Goal: Navigation & Orientation: Find specific page/section

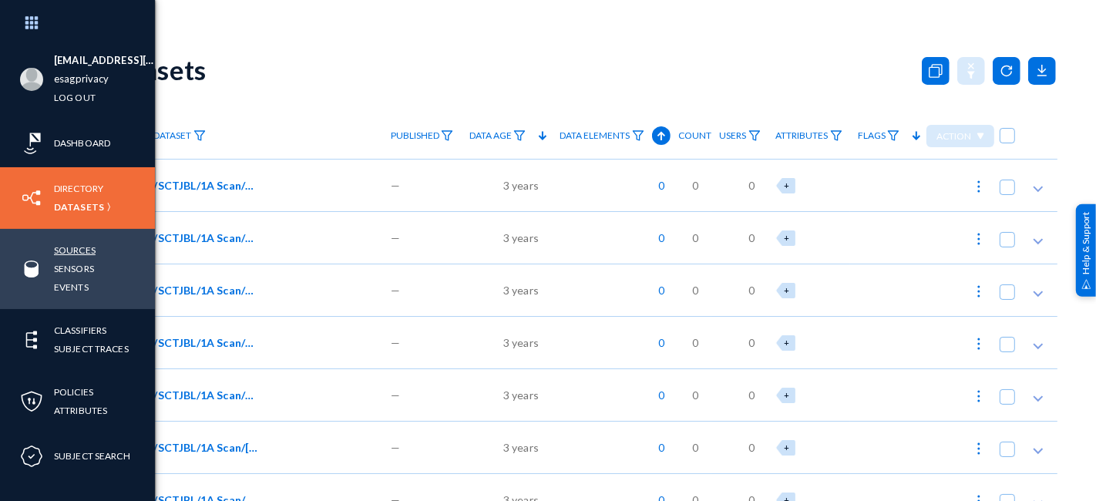
click at [79, 248] on link "Sources" at bounding box center [75, 250] width 42 height 18
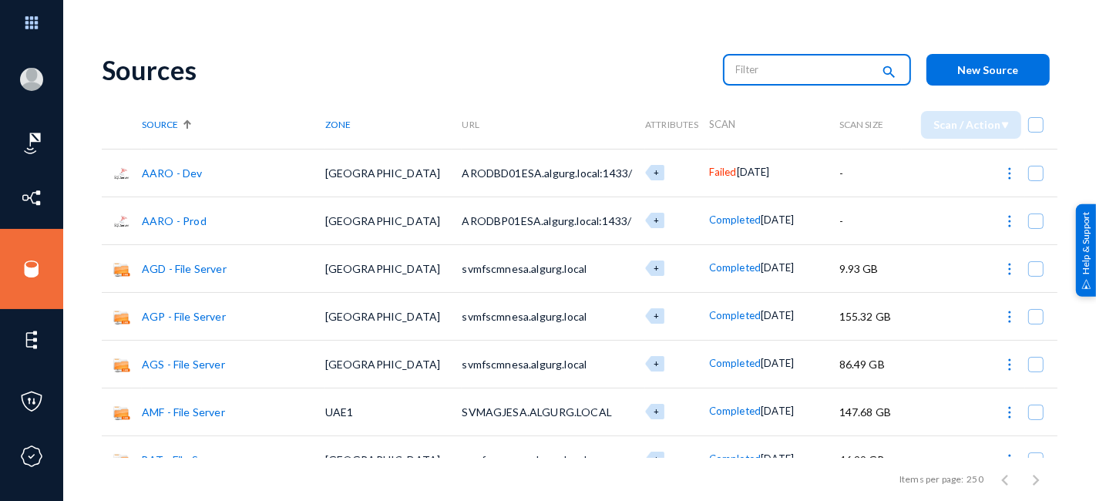
click at [815, 76] on input "text" at bounding box center [804, 69] width 136 height 23
type input "one"
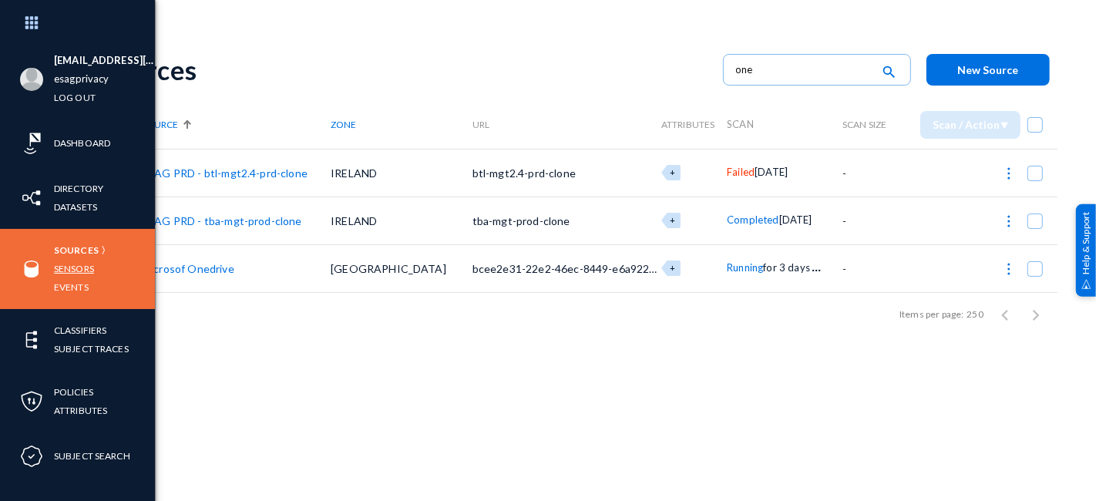
click at [79, 263] on link "Sensors" at bounding box center [74, 269] width 40 height 18
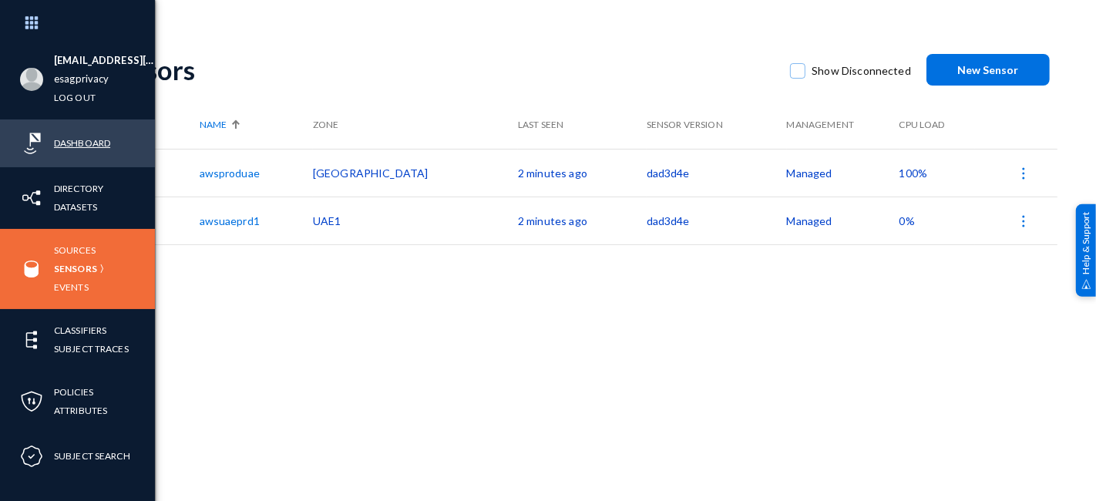
click at [79, 141] on link "Dashboard" at bounding box center [82, 143] width 56 height 18
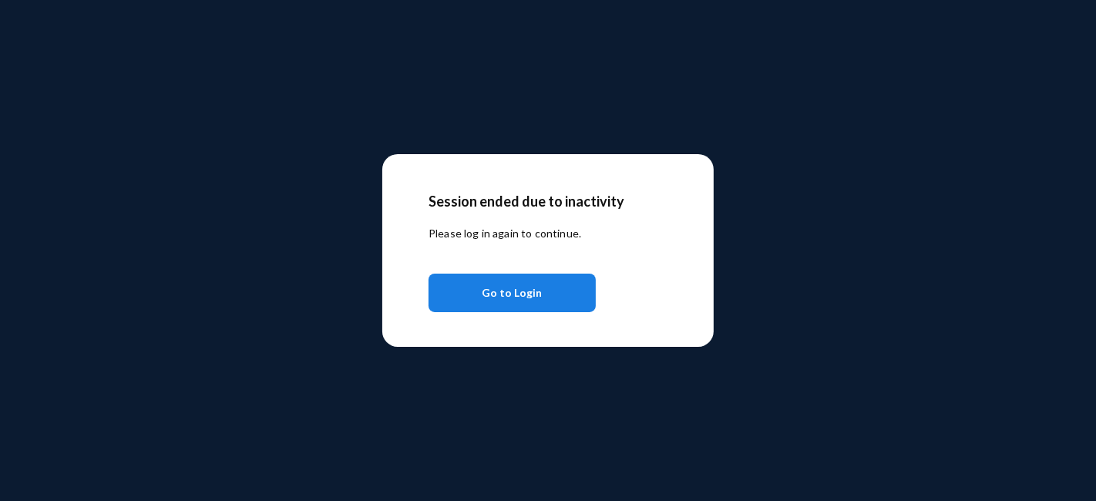
click at [494, 289] on span "Go to Login" at bounding box center [512, 293] width 60 height 28
